Goal: Task Accomplishment & Management: Manage account settings

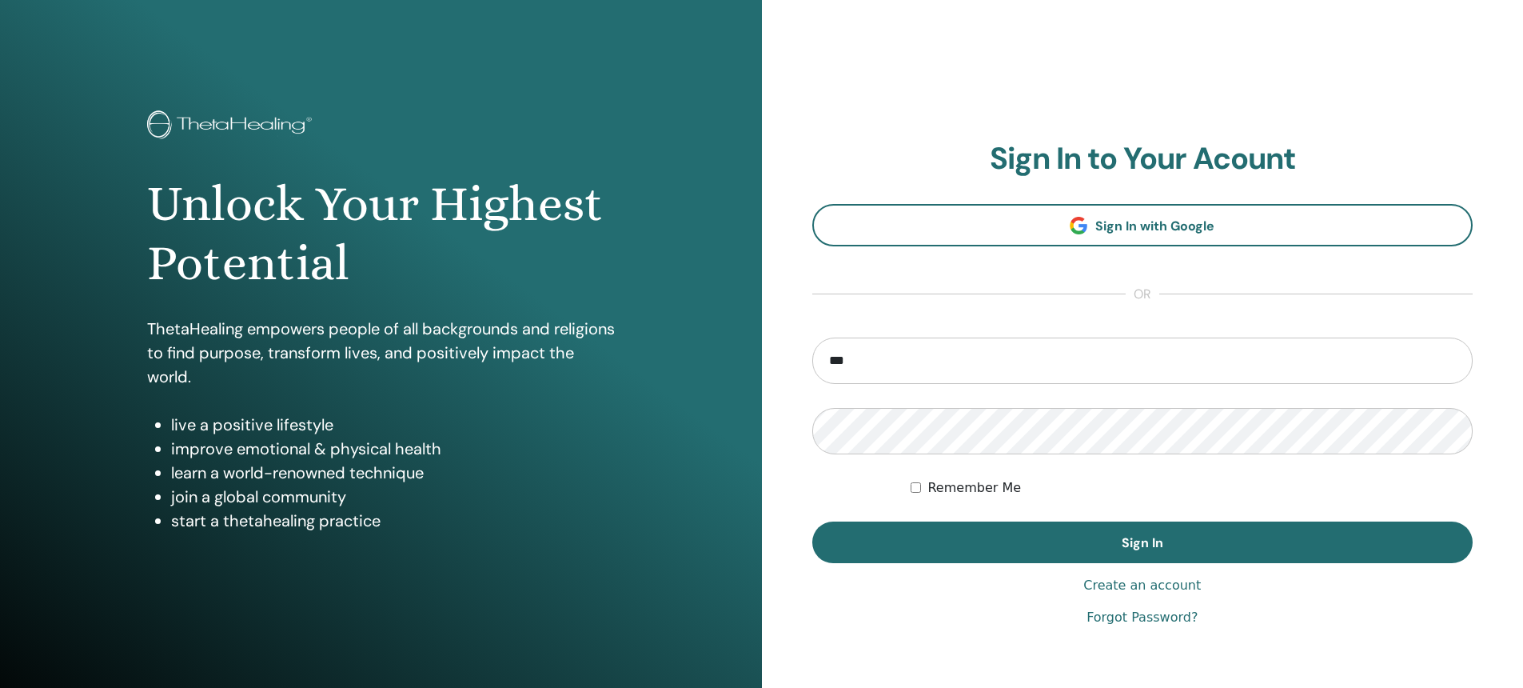
type input "**********"
click at [813, 521] on button "Sign In" at bounding box center [1143, 542] width 661 height 42
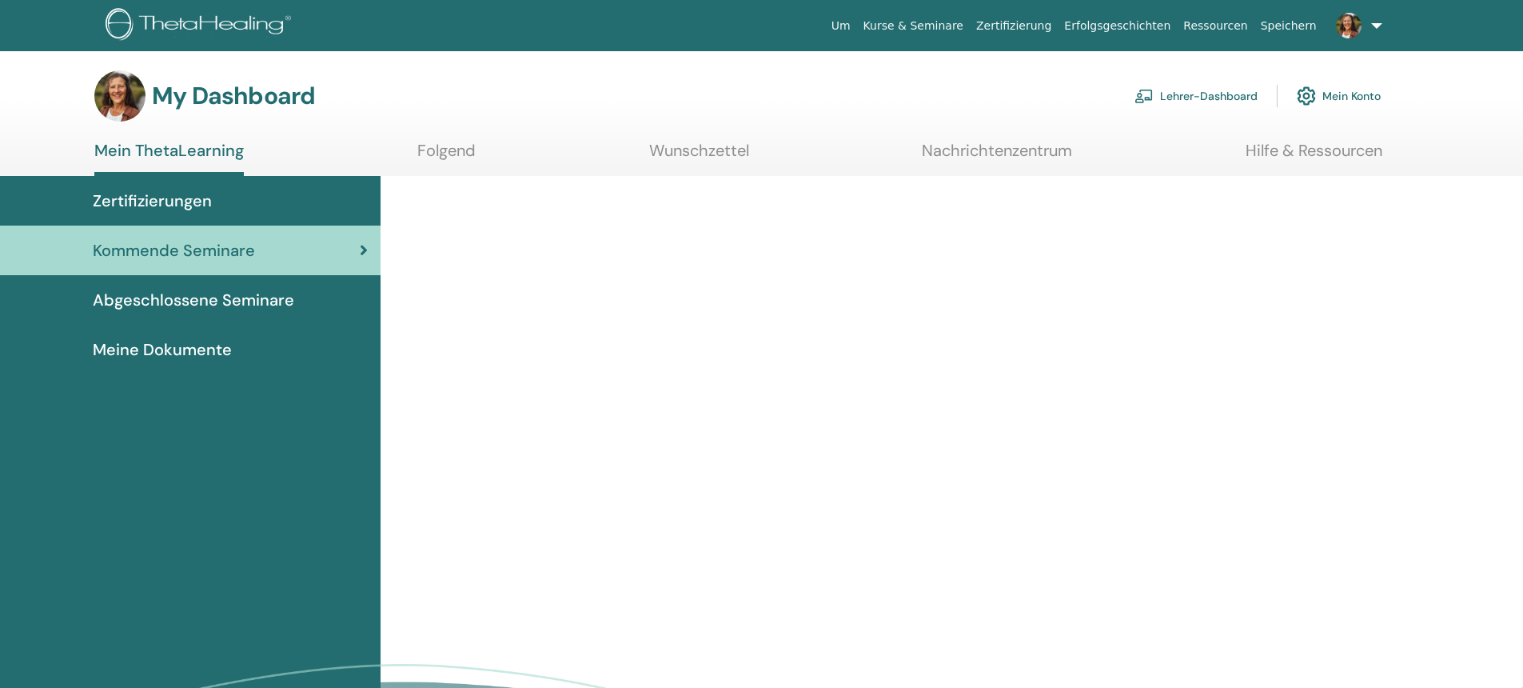
click at [1160, 98] on link "Lehrer-Dashboard" at bounding box center [1196, 95] width 123 height 35
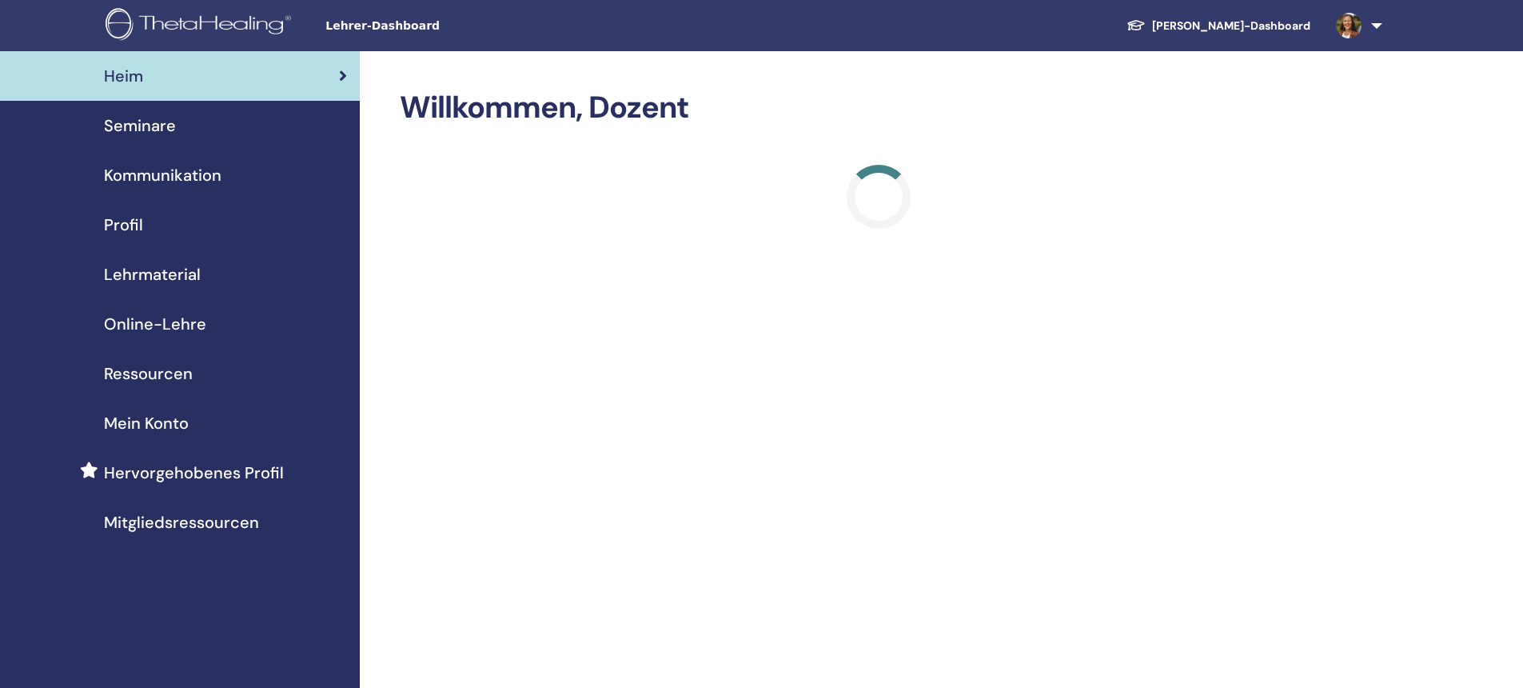
click at [139, 134] on span "Seminare" at bounding box center [140, 126] width 72 height 24
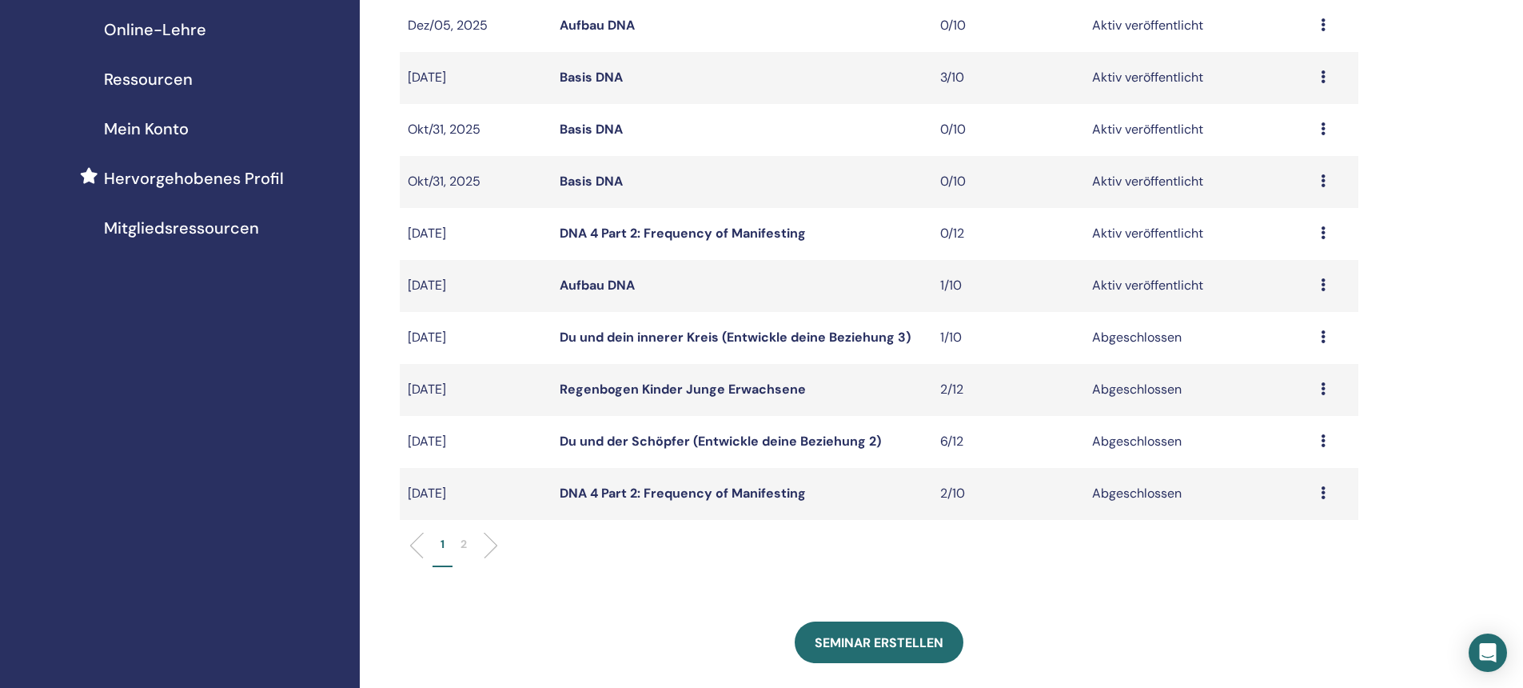
scroll to position [296, 0]
click at [1322, 285] on icon at bounding box center [1323, 283] width 5 height 13
click at [1284, 347] on link "Teilnehmer" at bounding box center [1279, 346] width 65 height 17
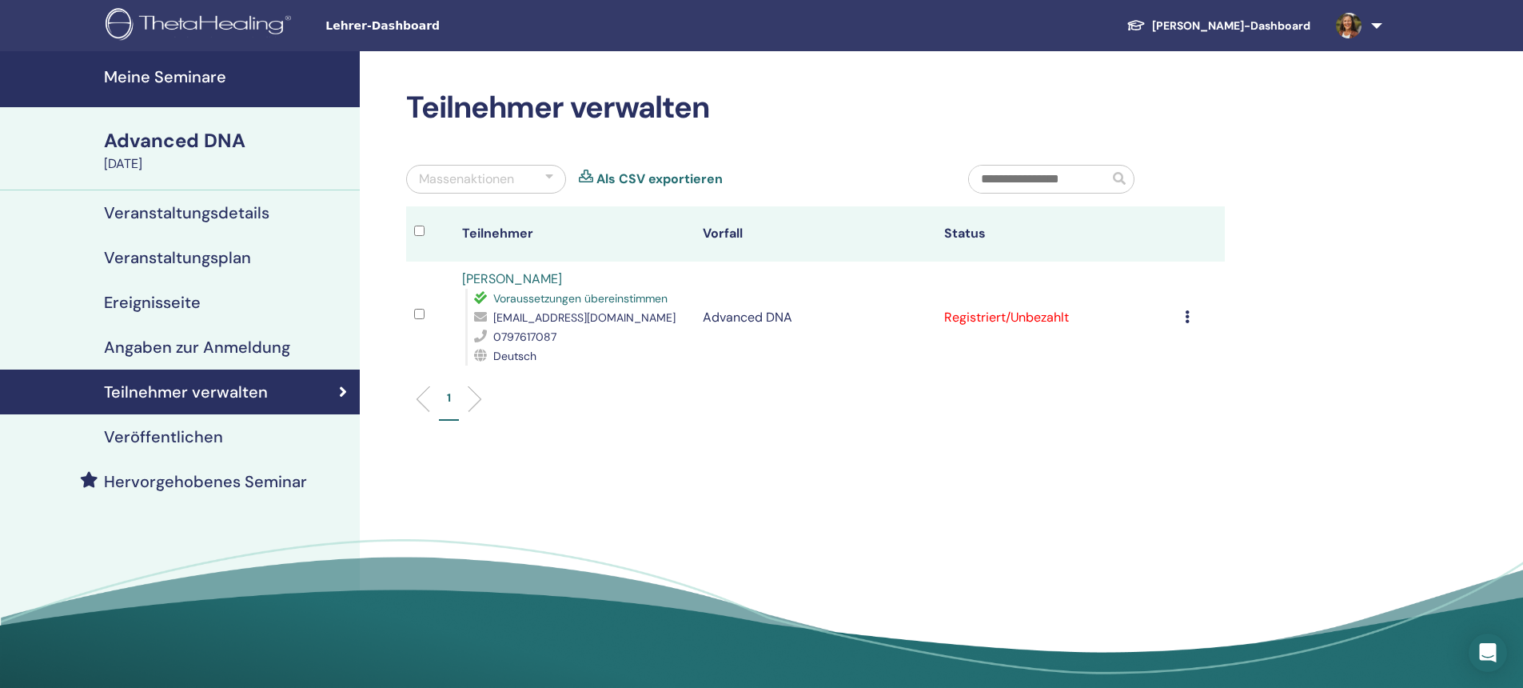
click at [1187, 314] on icon at bounding box center [1187, 316] width 5 height 13
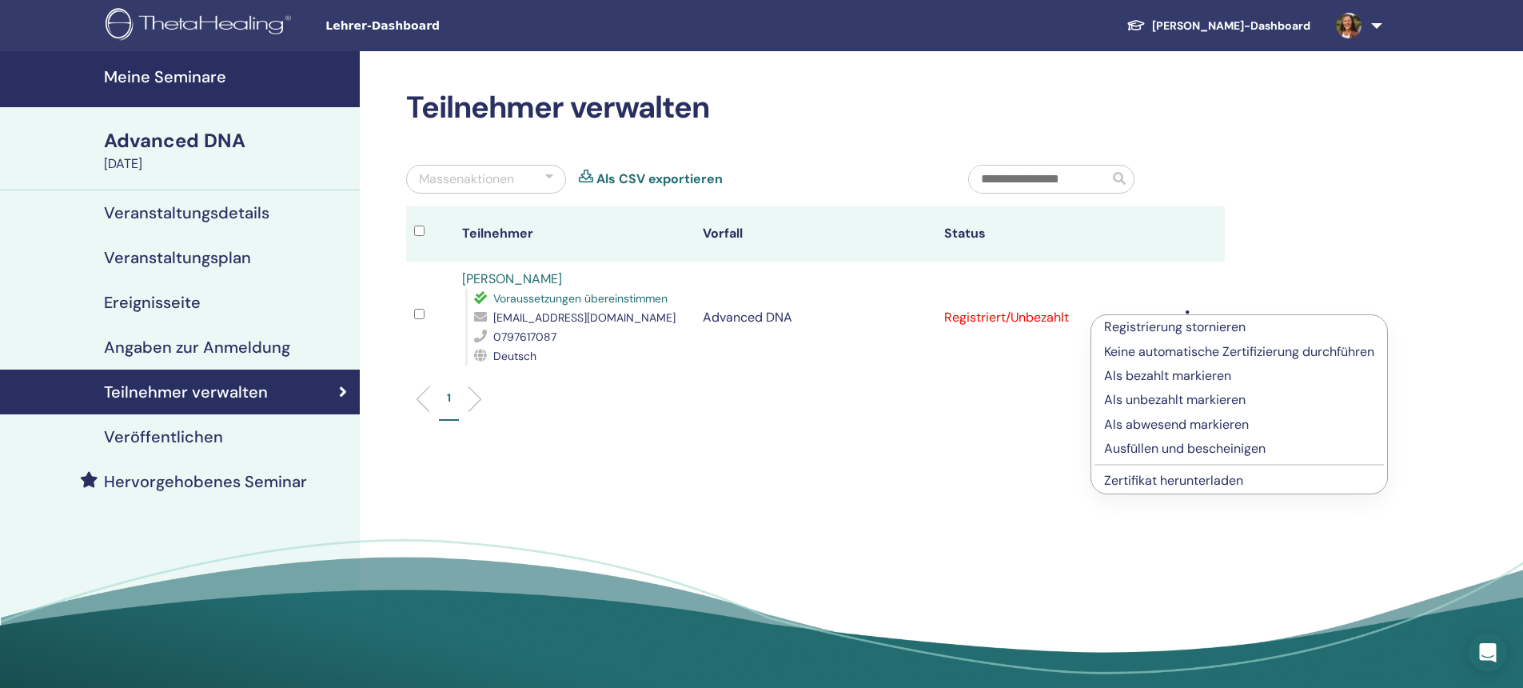
click at [1217, 481] on link "Zertifikat herunterladen" at bounding box center [1173, 480] width 139 height 17
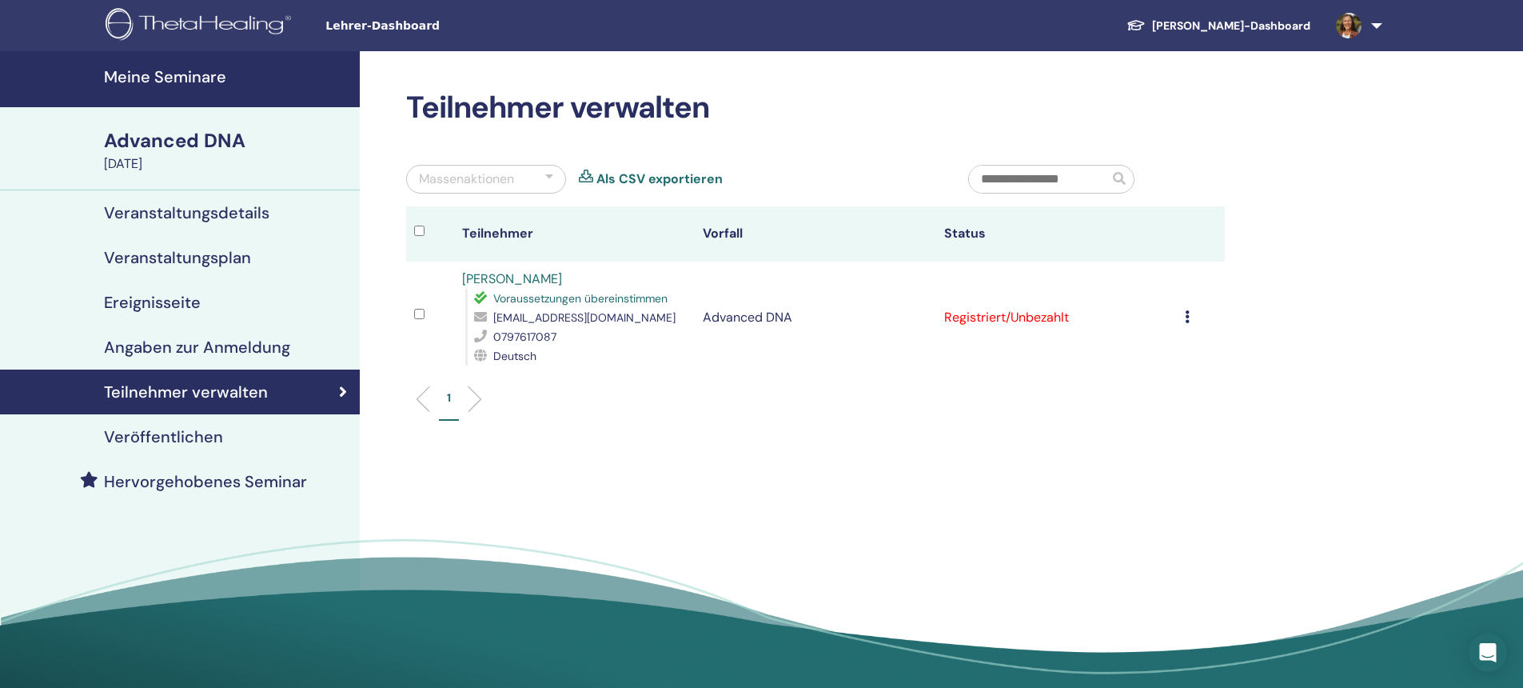
click at [1343, 37] on link at bounding box center [1357, 25] width 66 height 51
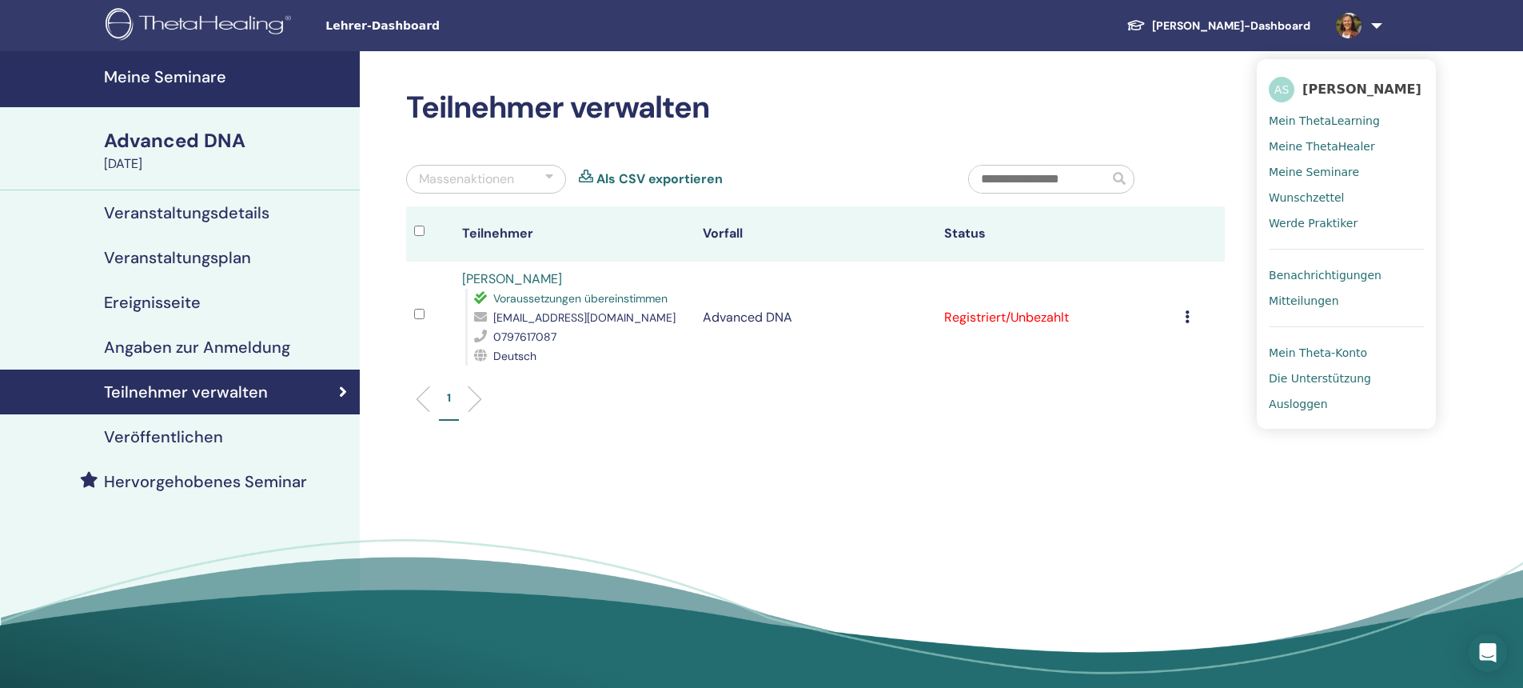
click at [1289, 405] on span "Ausloggen" at bounding box center [1298, 404] width 58 height 14
